Goal: Check status: Check status

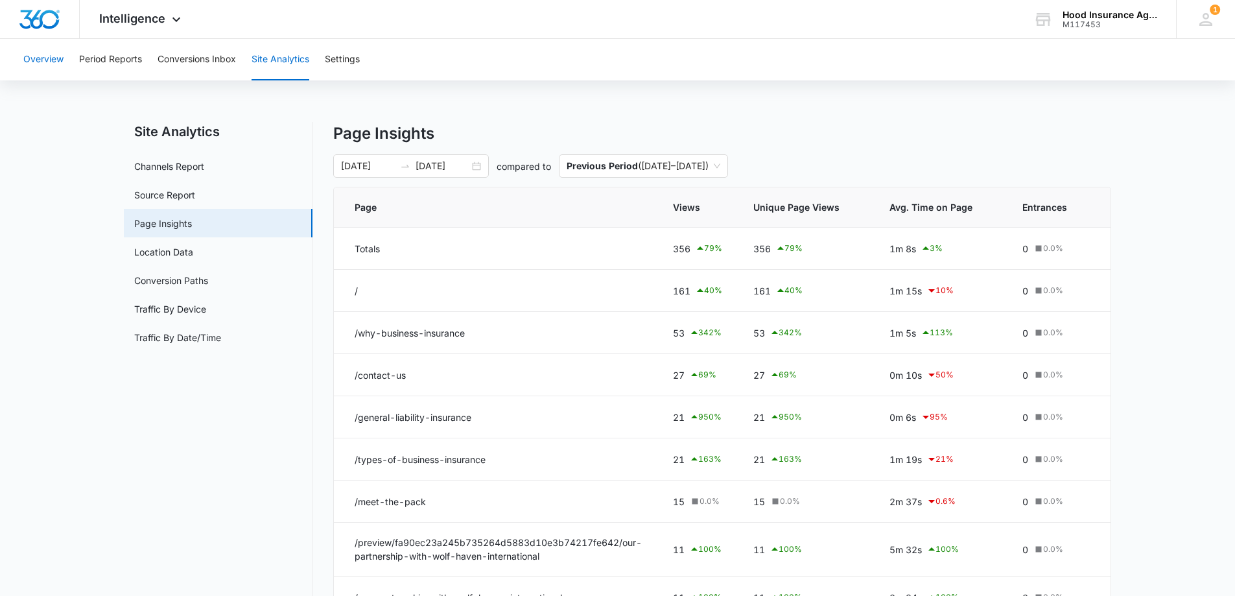
click at [51, 69] on button "Overview" at bounding box center [43, 60] width 40 height 42
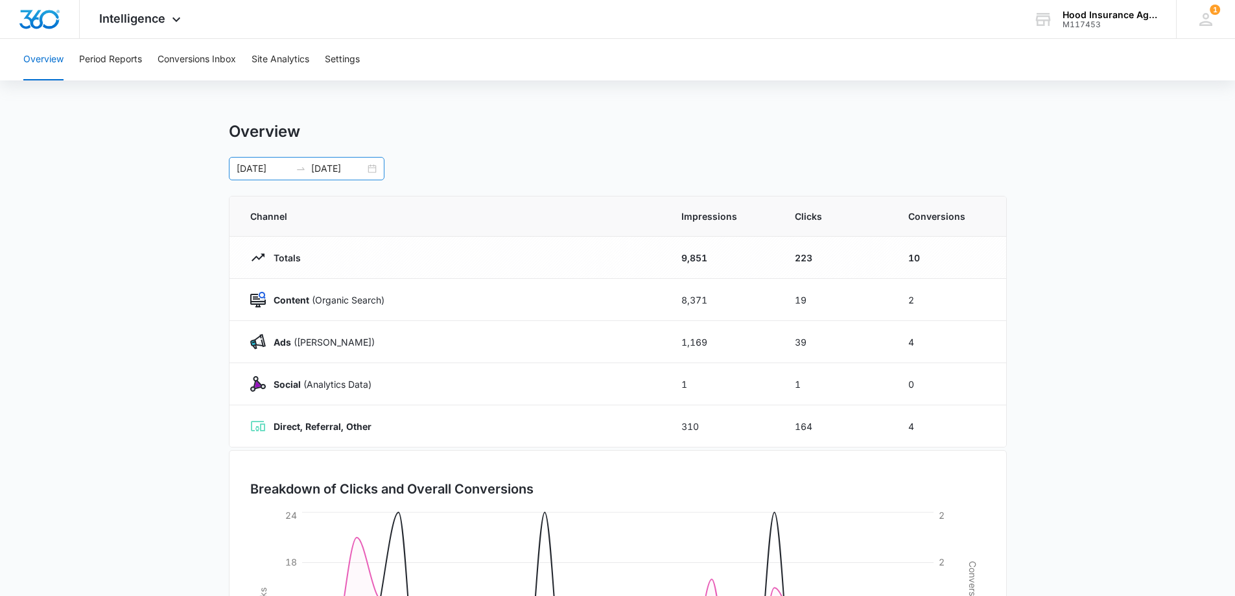
click at [251, 172] on input "[DATE]" at bounding box center [264, 168] width 54 height 14
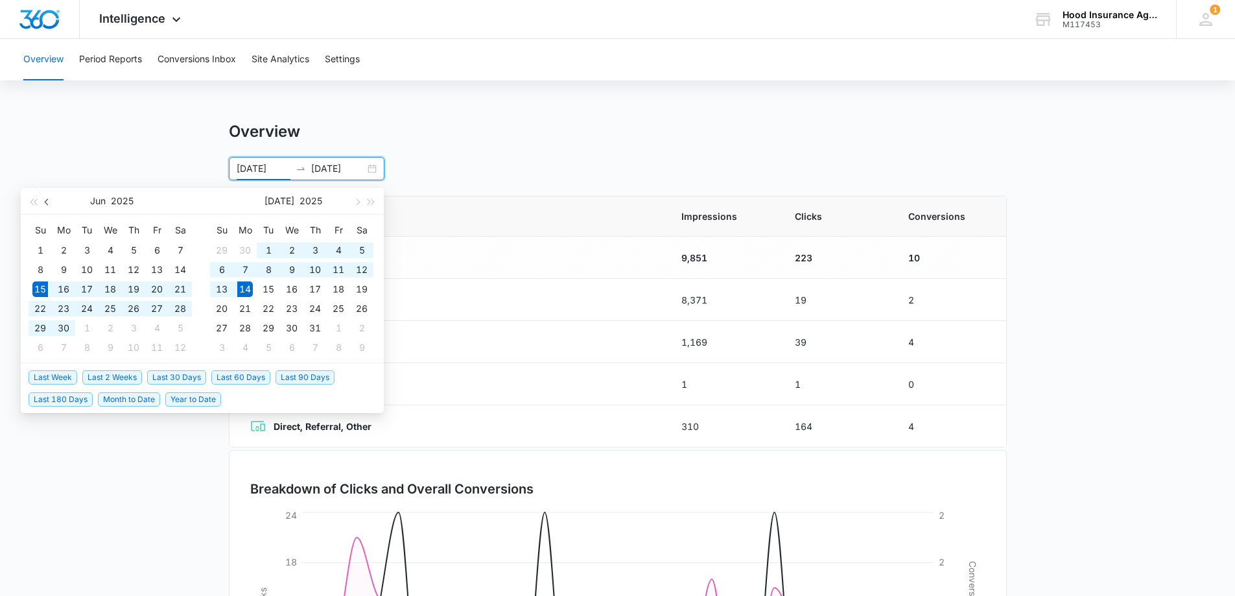
click at [44, 201] on button "button" at bounding box center [47, 201] width 14 height 26
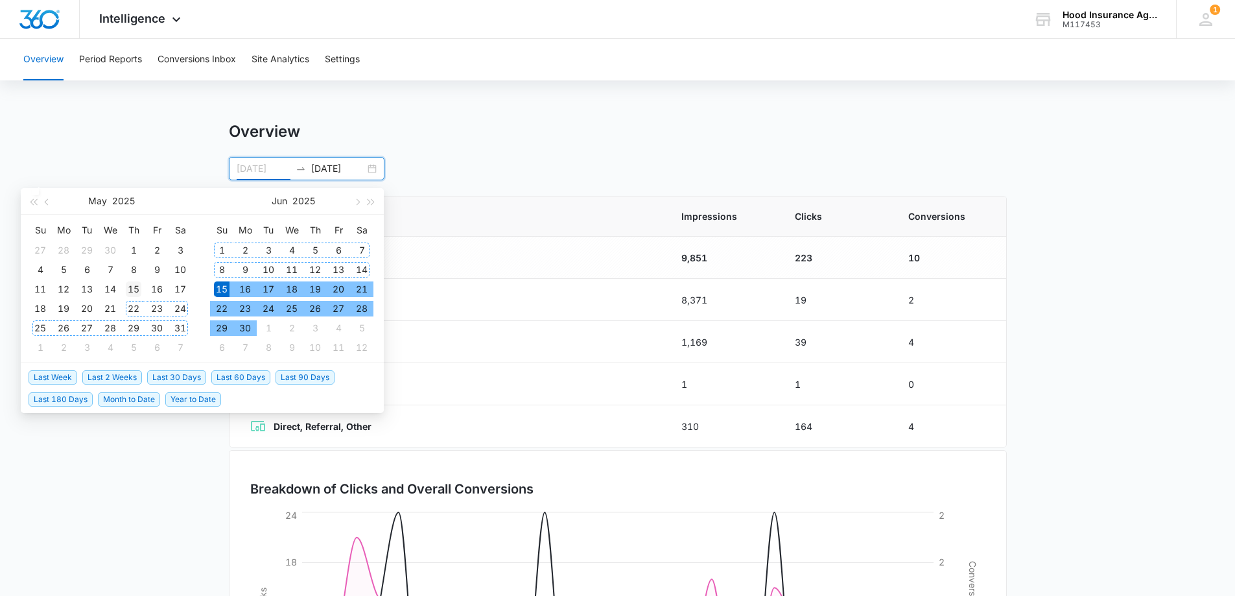
type input "[DATE]"
click at [134, 292] on div "15" at bounding box center [134, 289] width 16 height 16
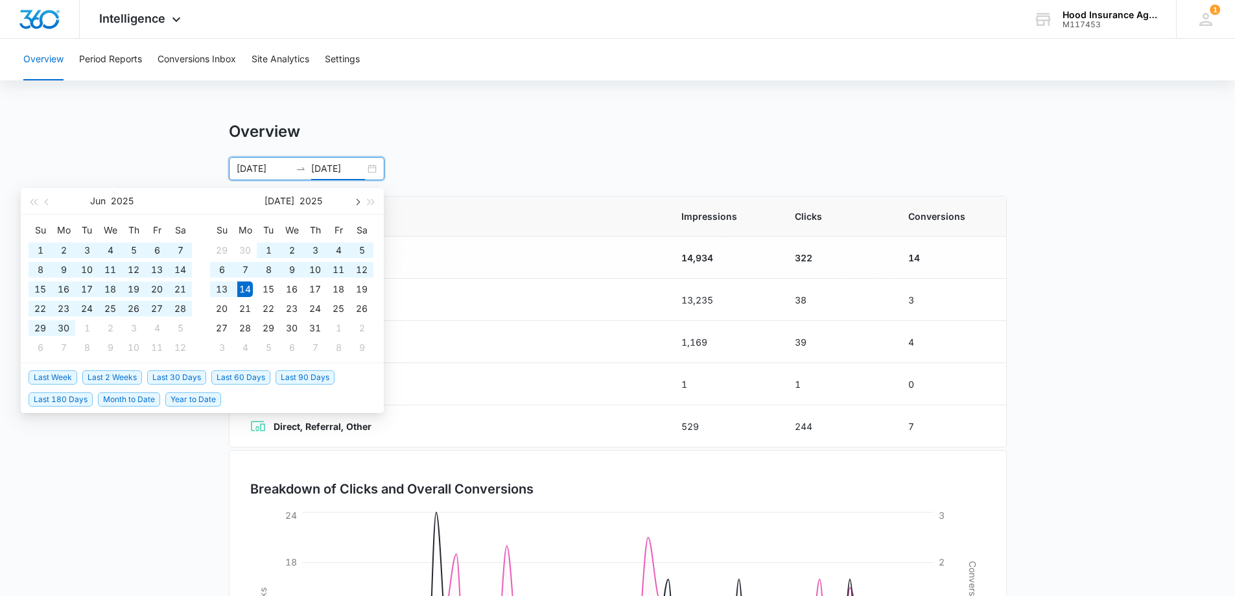
click at [359, 201] on span "button" at bounding box center [356, 201] width 6 height 6
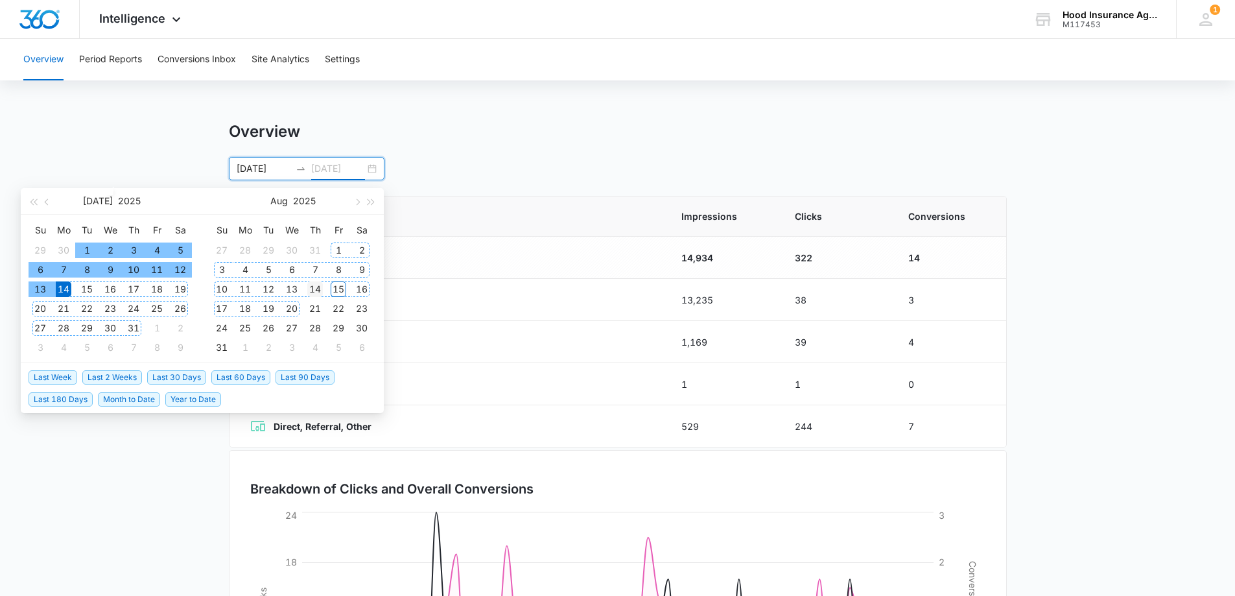
type input "[DATE]"
click at [314, 294] on div "14" at bounding box center [315, 289] width 16 height 16
